Goal: Find specific page/section

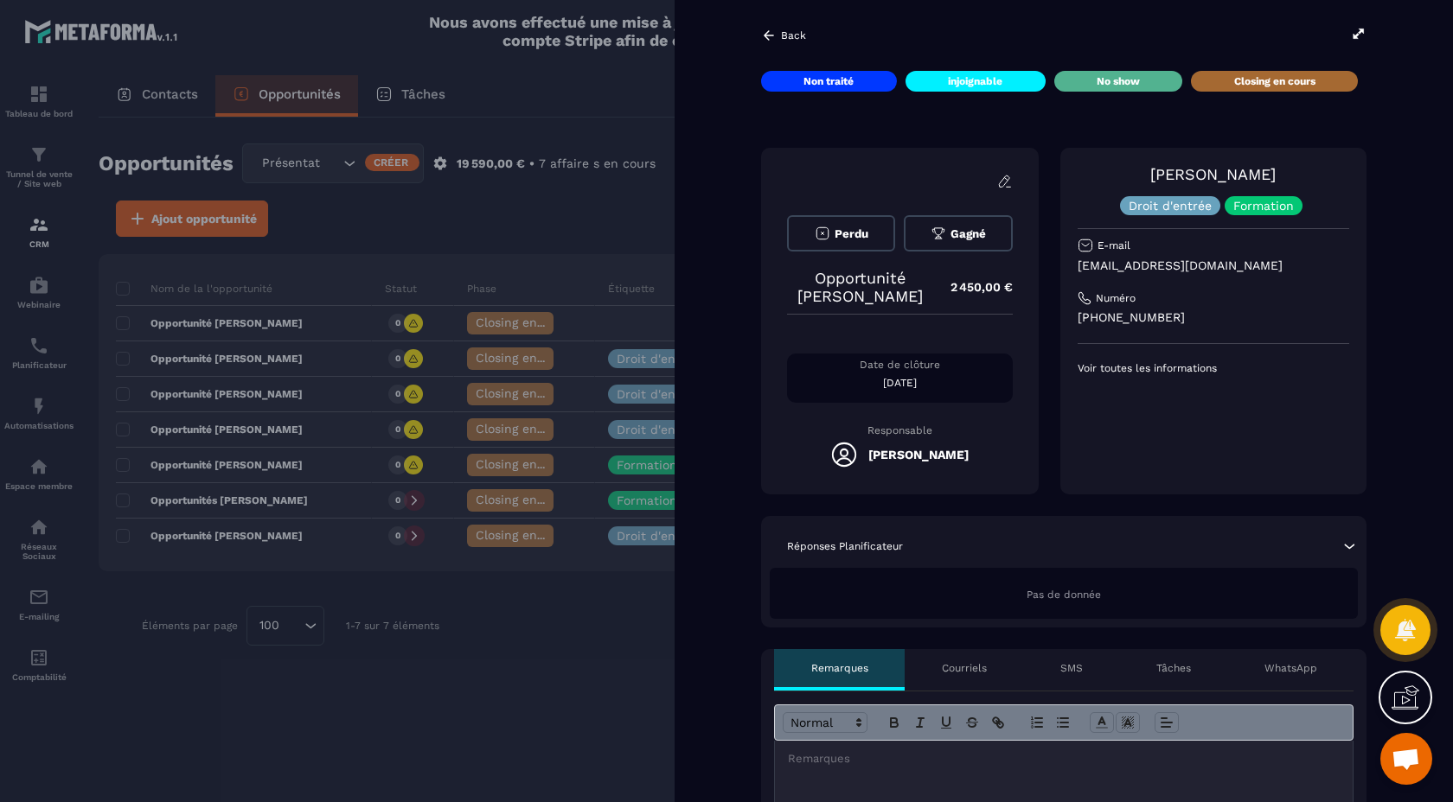
click at [862, 544] on p "Réponses Planificateur" at bounding box center [845, 547] width 116 height 14
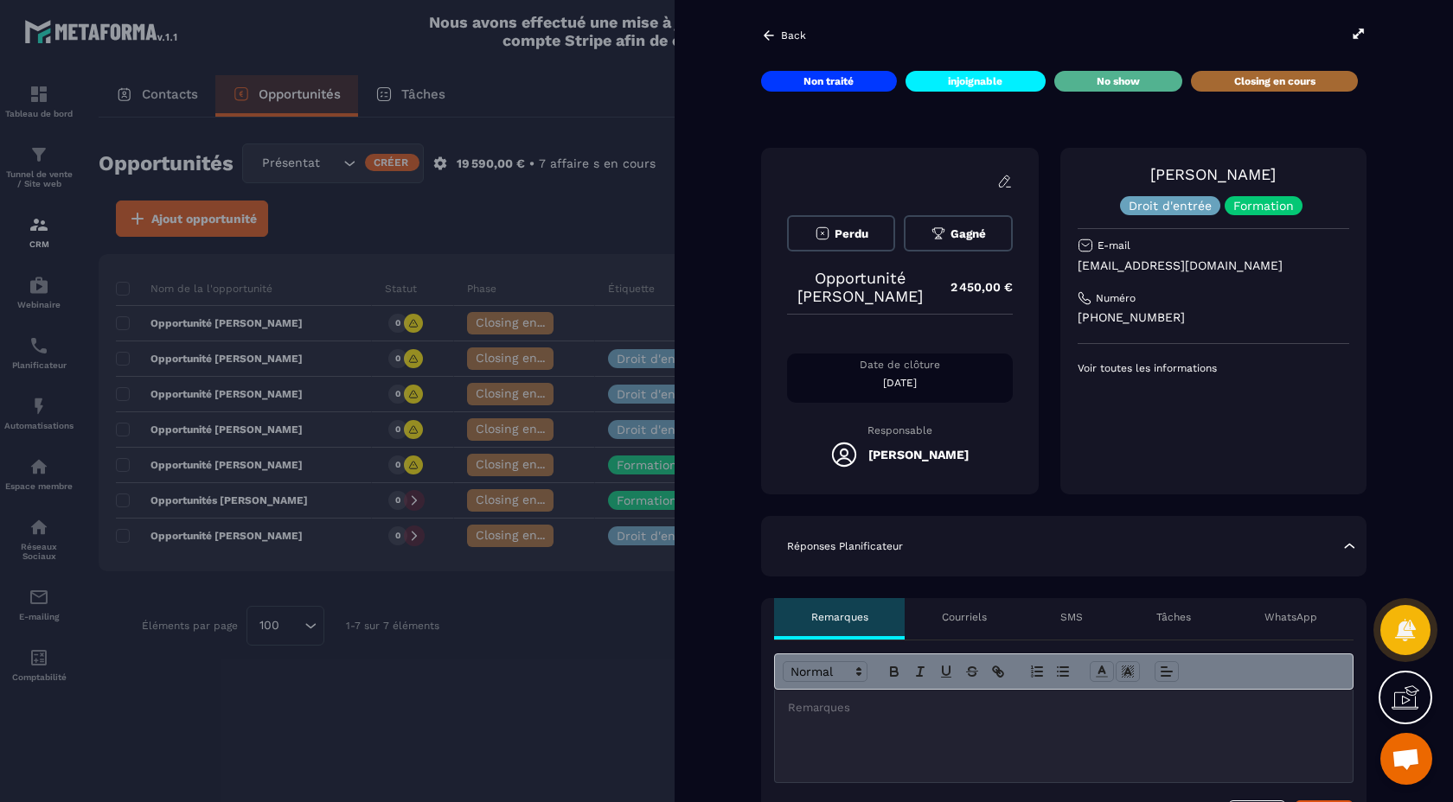
click at [862, 544] on p "Réponses Planificateur" at bounding box center [845, 547] width 116 height 14
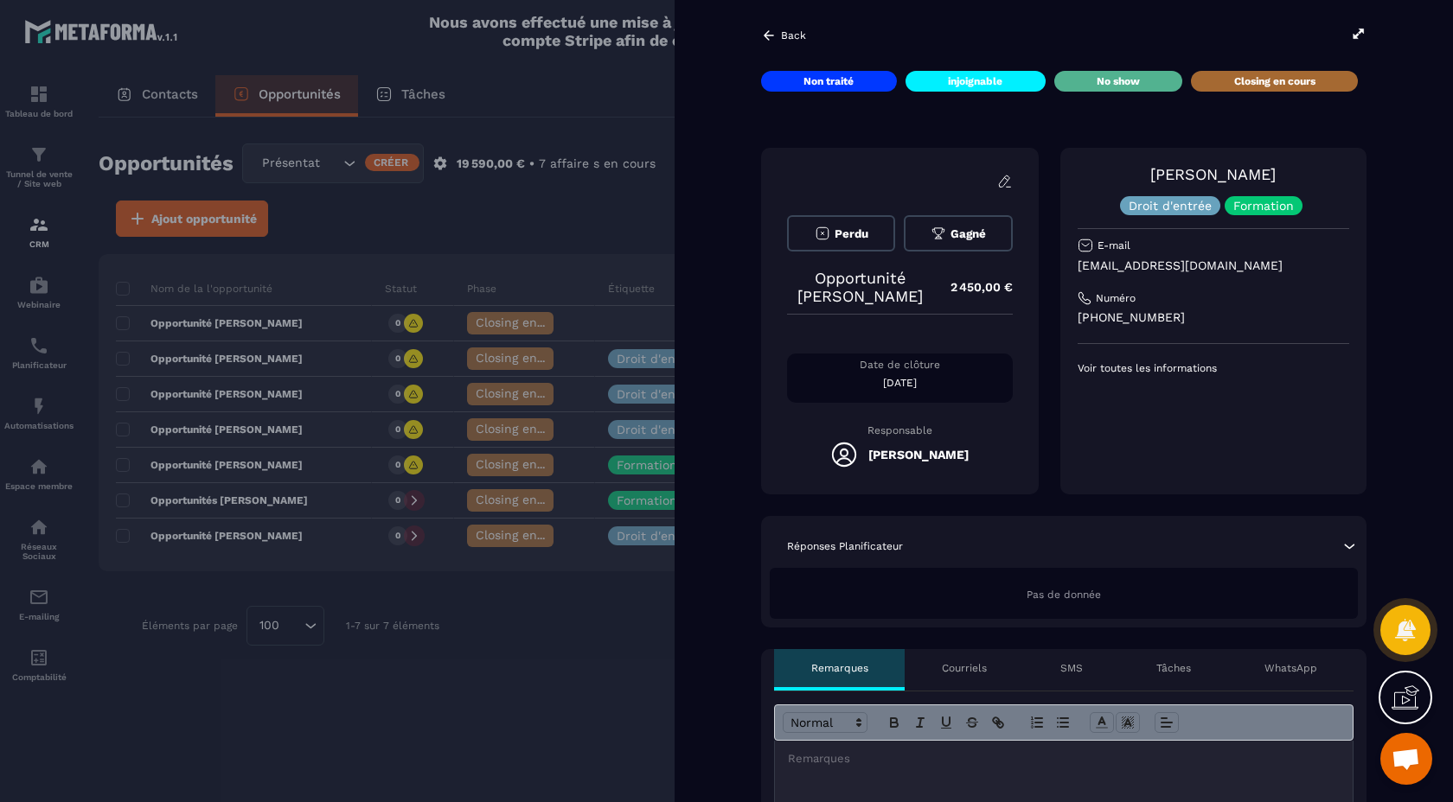
click at [861, 544] on p "Réponses Planificateur" at bounding box center [845, 547] width 116 height 14
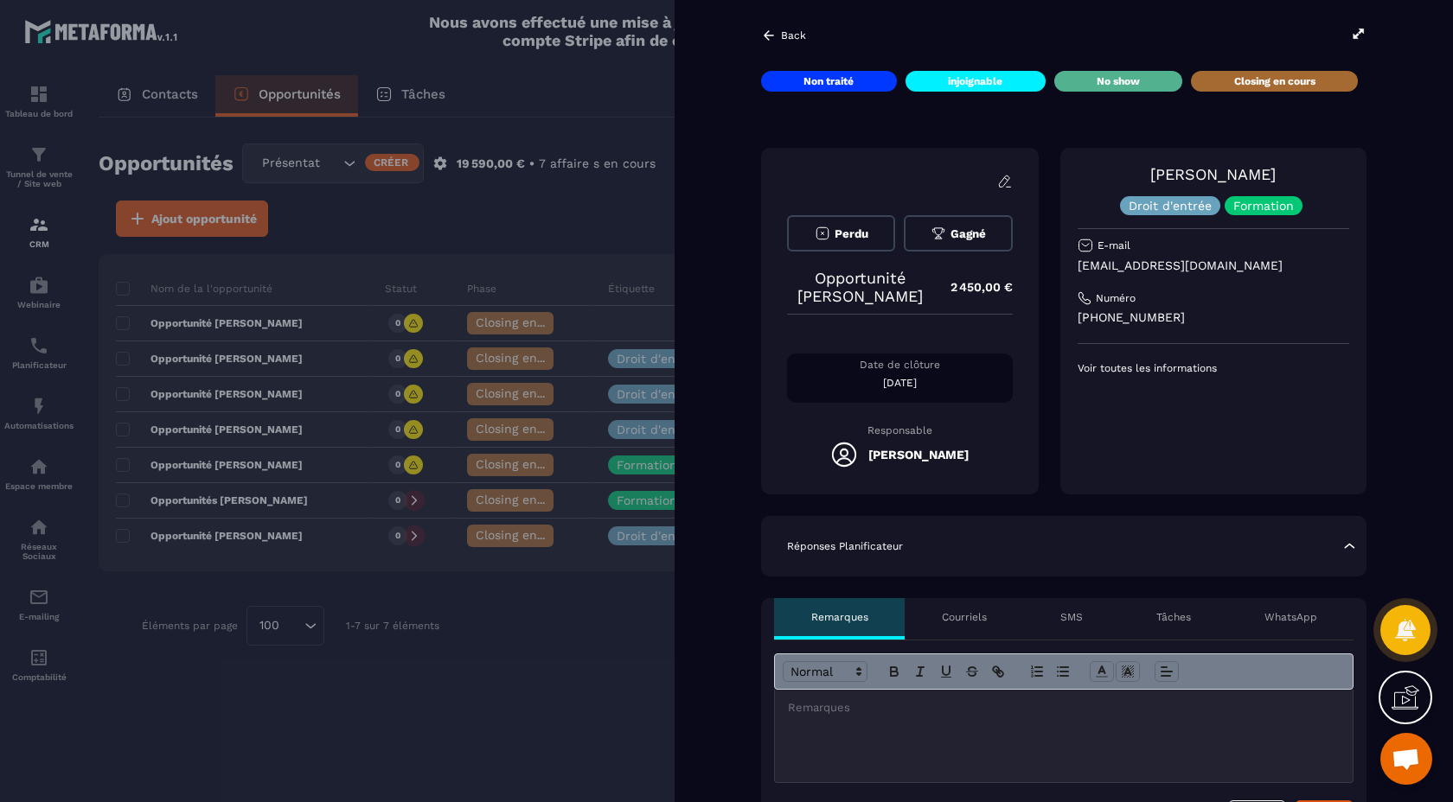
click at [861, 544] on p "Réponses Planificateur" at bounding box center [845, 547] width 116 height 14
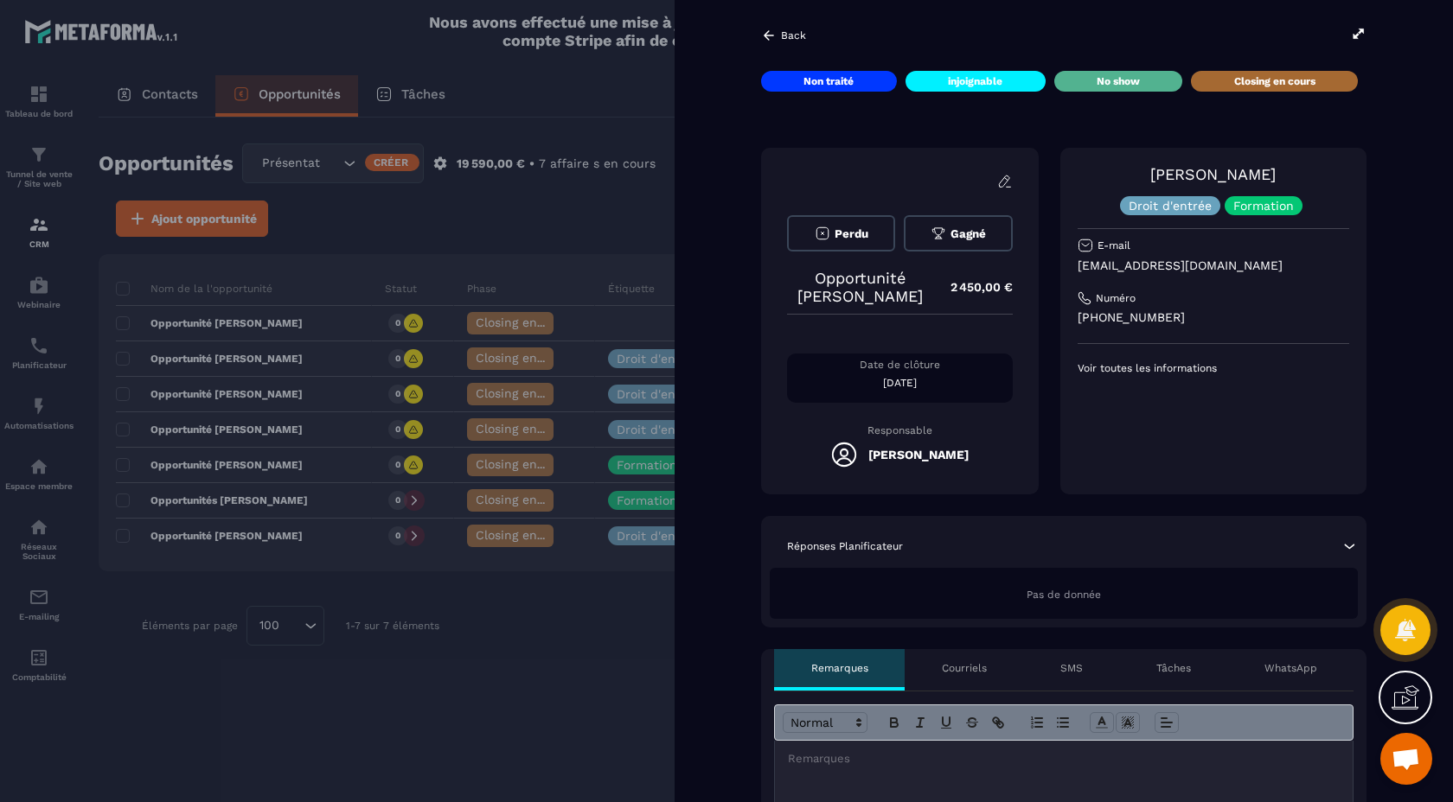
click at [860, 550] on p "Réponses Planificateur" at bounding box center [845, 547] width 116 height 14
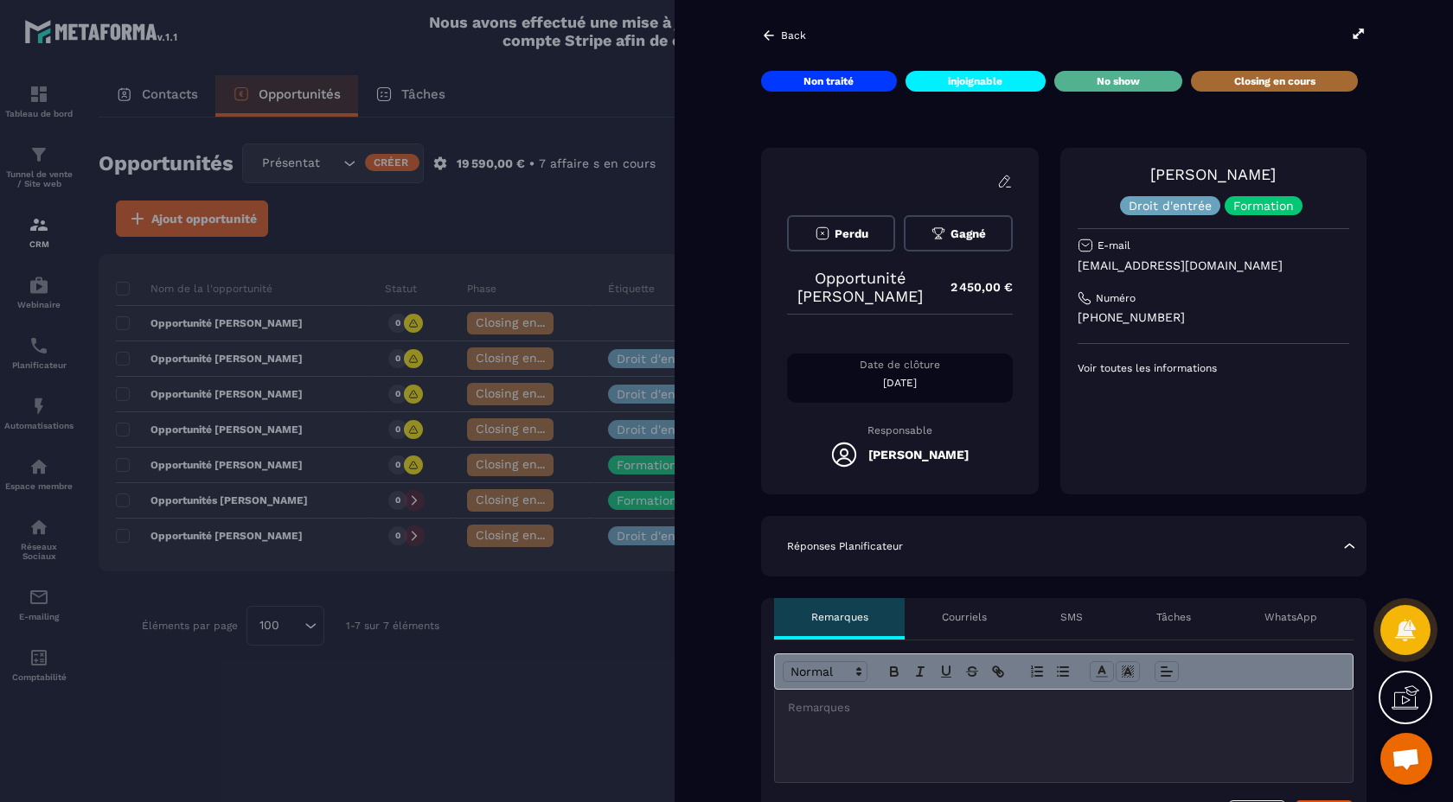
click at [35, 223] on div at bounding box center [726, 401] width 1453 height 802
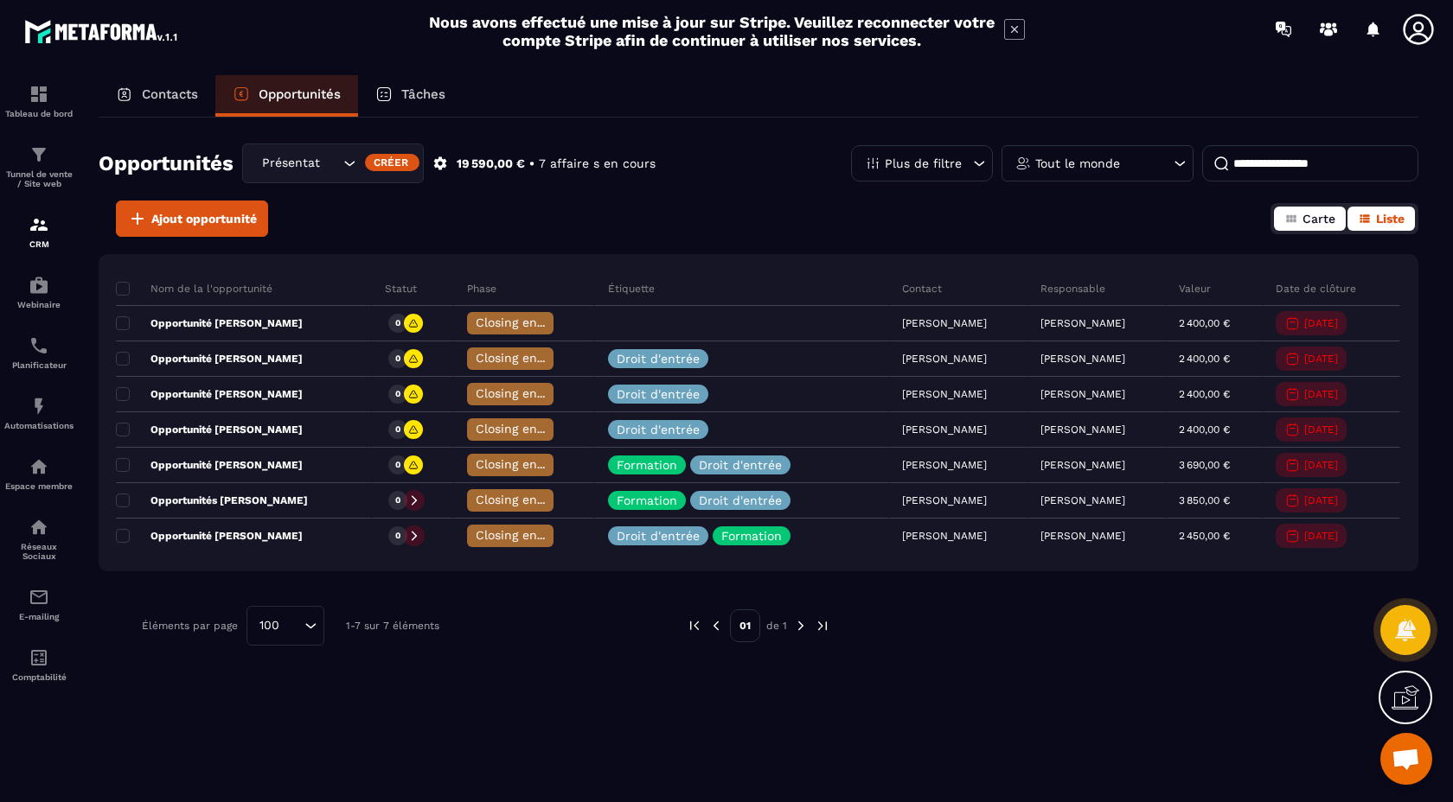
click at [1303, 219] on span "Carte" at bounding box center [1318, 219] width 33 height 14
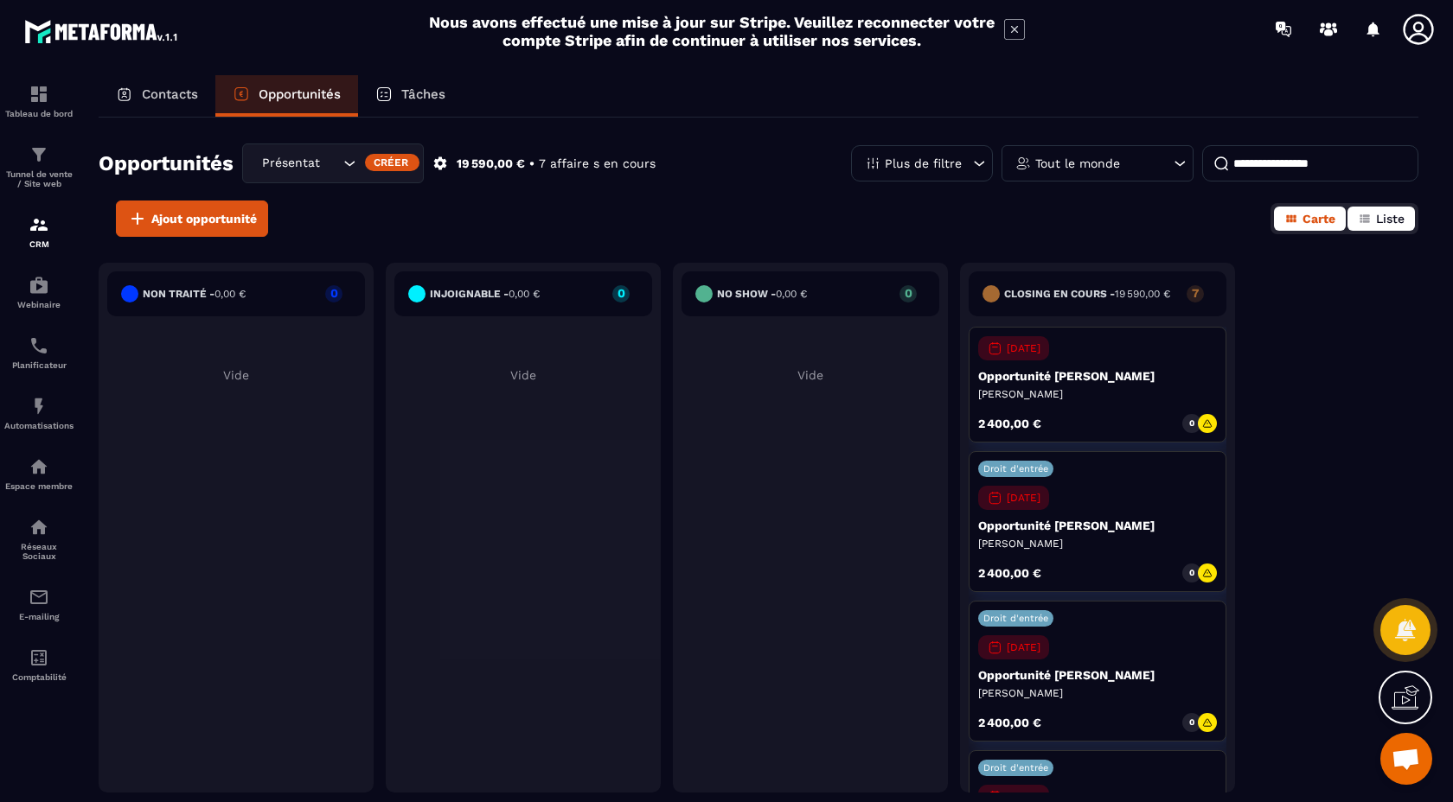
click at [1386, 216] on span "Liste" at bounding box center [1390, 219] width 29 height 14
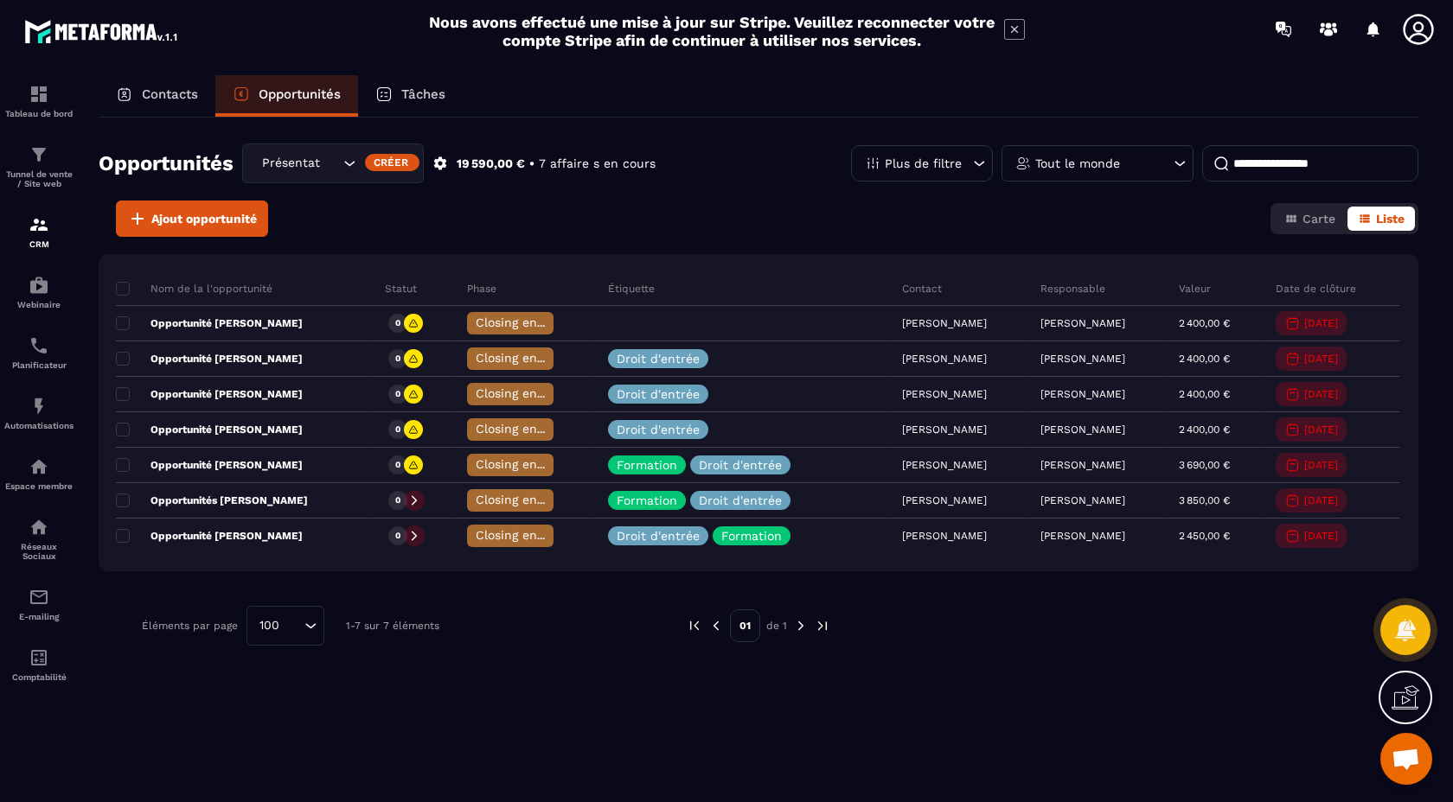
click at [429, 80] on div "Tâches" at bounding box center [410, 96] width 105 height 42
